Goal: Information Seeking & Learning: Learn about a topic

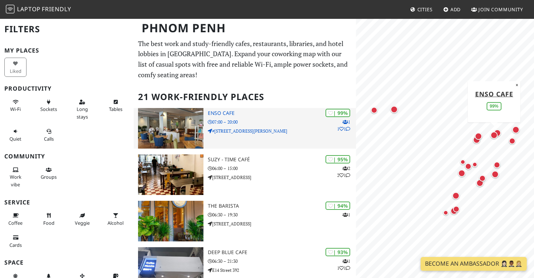
click at [225, 111] on h3 "Enso Cafe" at bounding box center [282, 113] width 148 height 6
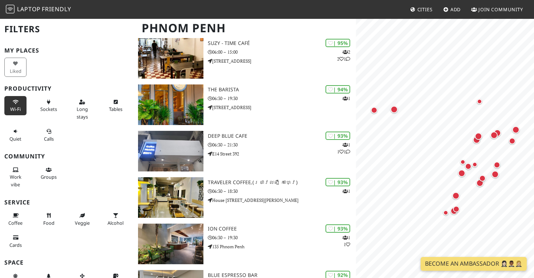
click at [16, 102] on icon at bounding box center [16, 102] width 6 height 5
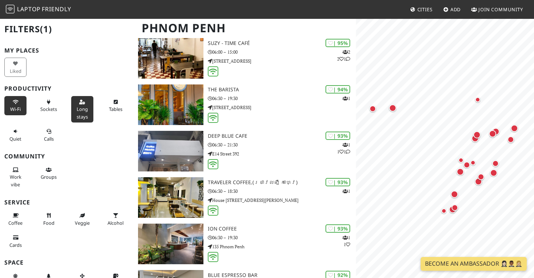
click at [82, 106] on span "Long stays" at bounding box center [82, 113] width 11 height 14
click at [13, 136] on span "Quiet" at bounding box center [15, 139] width 12 height 7
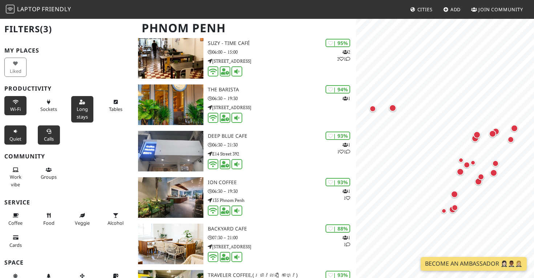
click at [48, 134] on button "Calls" at bounding box center [49, 135] width 22 height 19
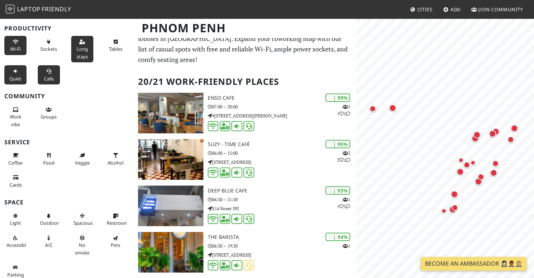
scroll to position [60, 0]
click at [48, 237] on icon at bounding box center [49, 239] width 6 height 5
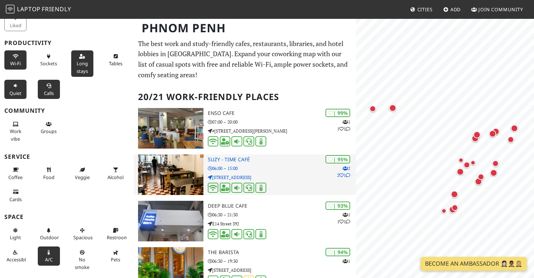
scroll to position [0, 0]
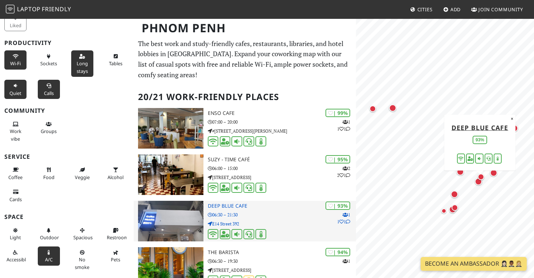
click at [220, 204] on h3 "Deep Blue Cafe" at bounding box center [282, 206] width 148 height 6
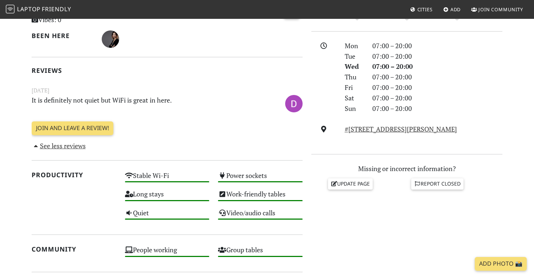
scroll to position [191, 0]
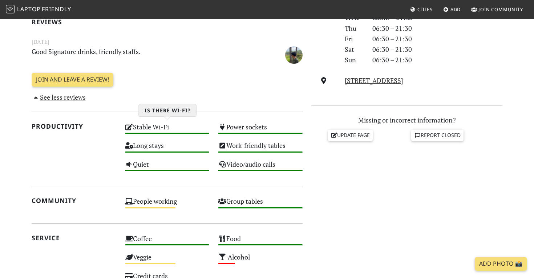
scroll to position [257, 0]
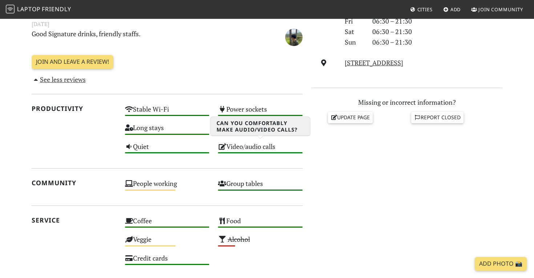
click at [244, 144] on div "Video/audio calls High" at bounding box center [259, 150] width 93 height 19
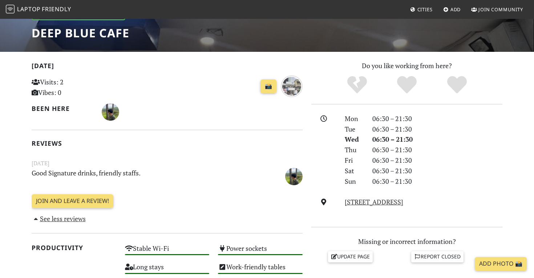
scroll to position [110, 0]
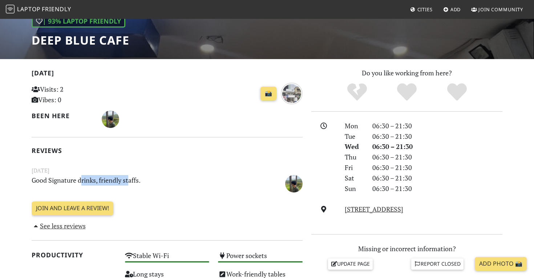
drag, startPoint x: 82, startPoint y: 178, endPoint x: 129, endPoint y: 175, distance: 46.2
click at [129, 175] on p "Good Signature drinks, friendly staffs." at bounding box center [143, 183] width 233 height 16
click at [154, 177] on p "Good Signature drinks, friendly staffs." at bounding box center [143, 183] width 233 height 16
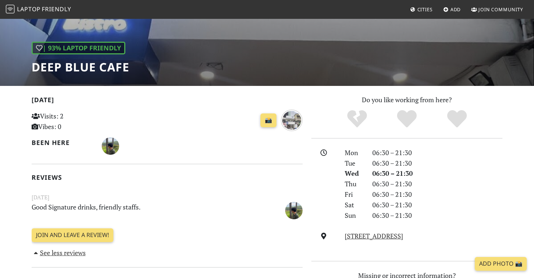
scroll to position [83, 0]
